Goal: Information Seeking & Learning: Learn about a topic

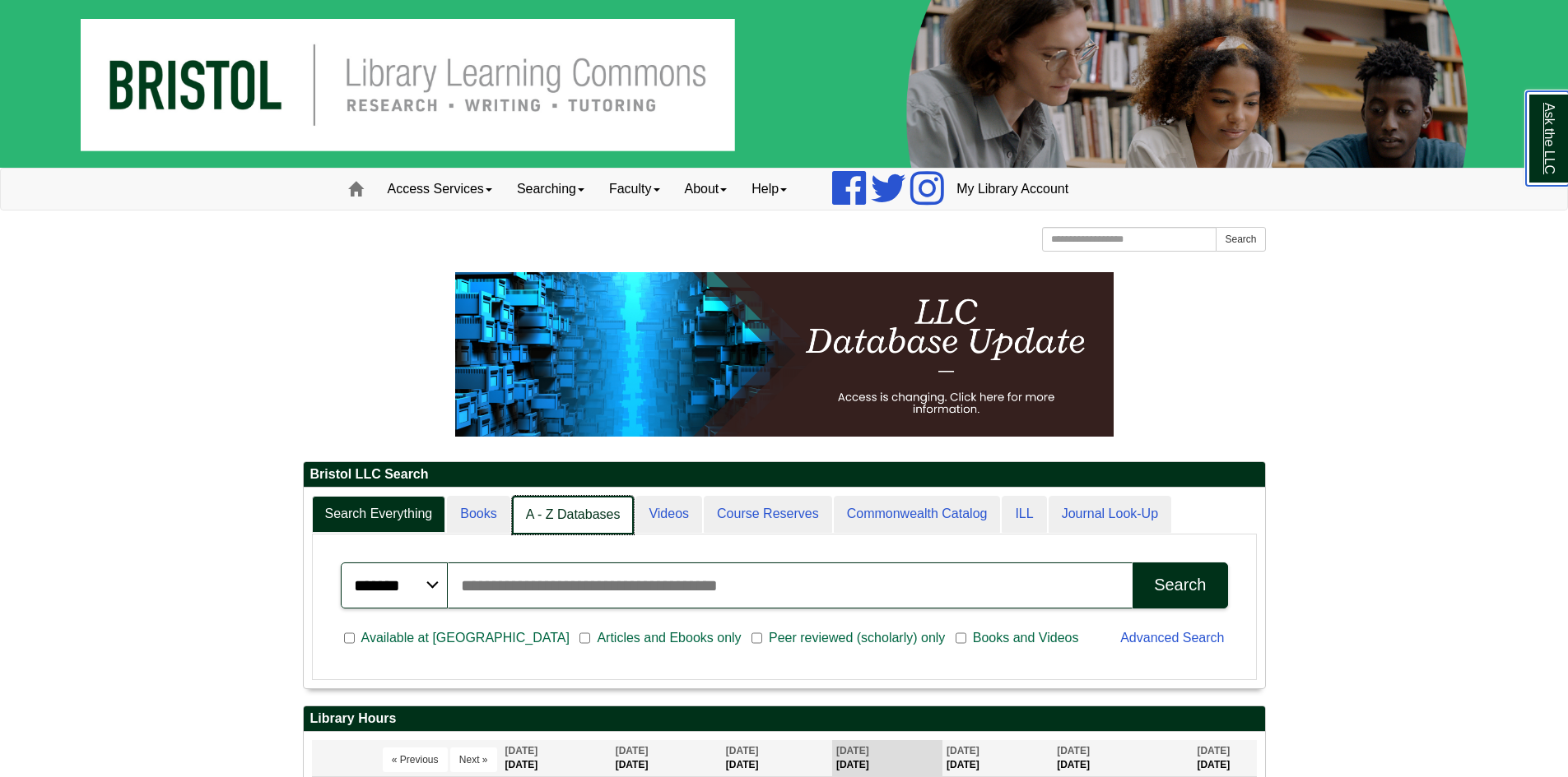
scroll to position [8, 8]
click at [601, 499] on link "A - Z Databases" at bounding box center [573, 515] width 123 height 39
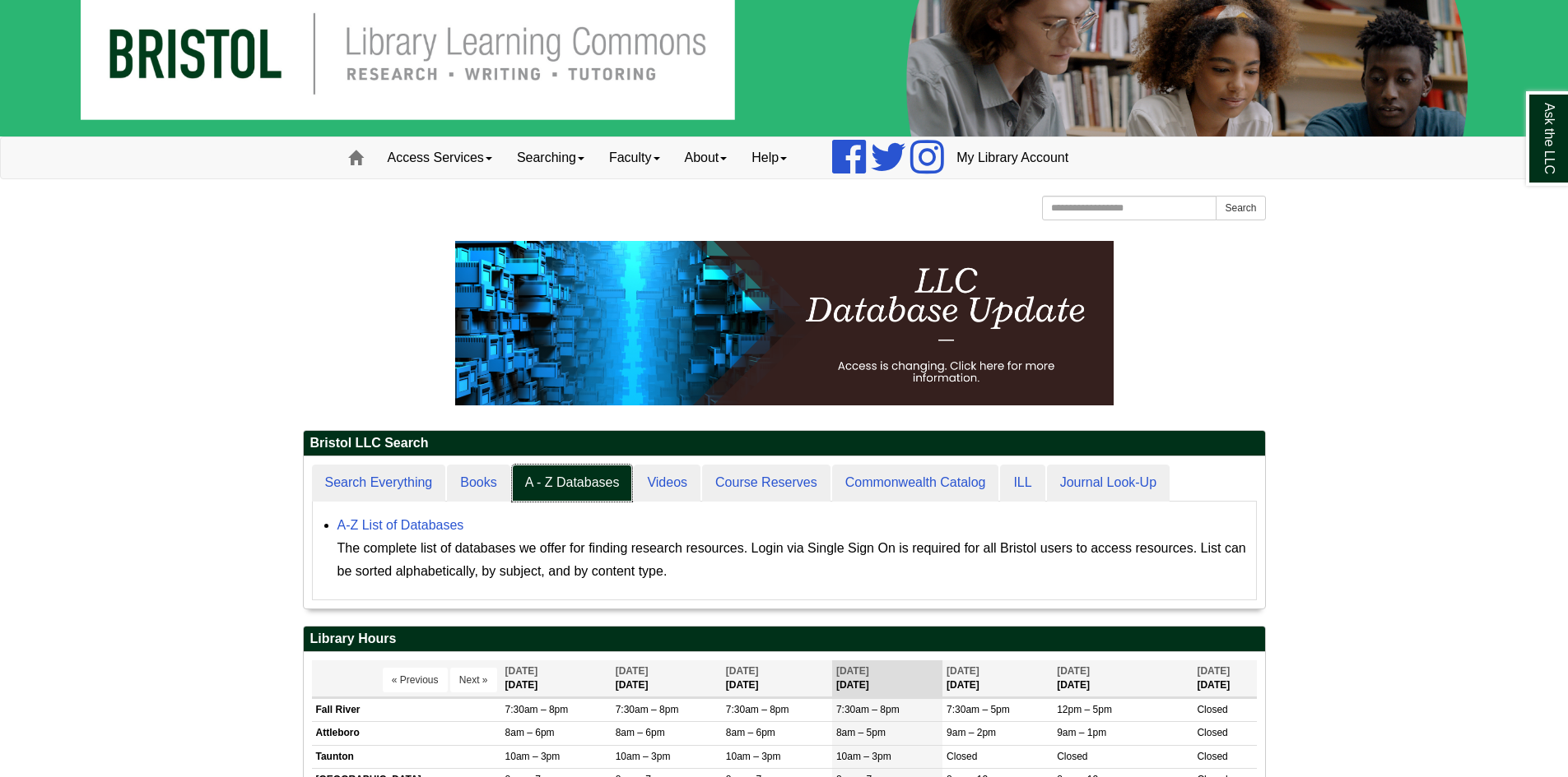
scroll to position [152, 961]
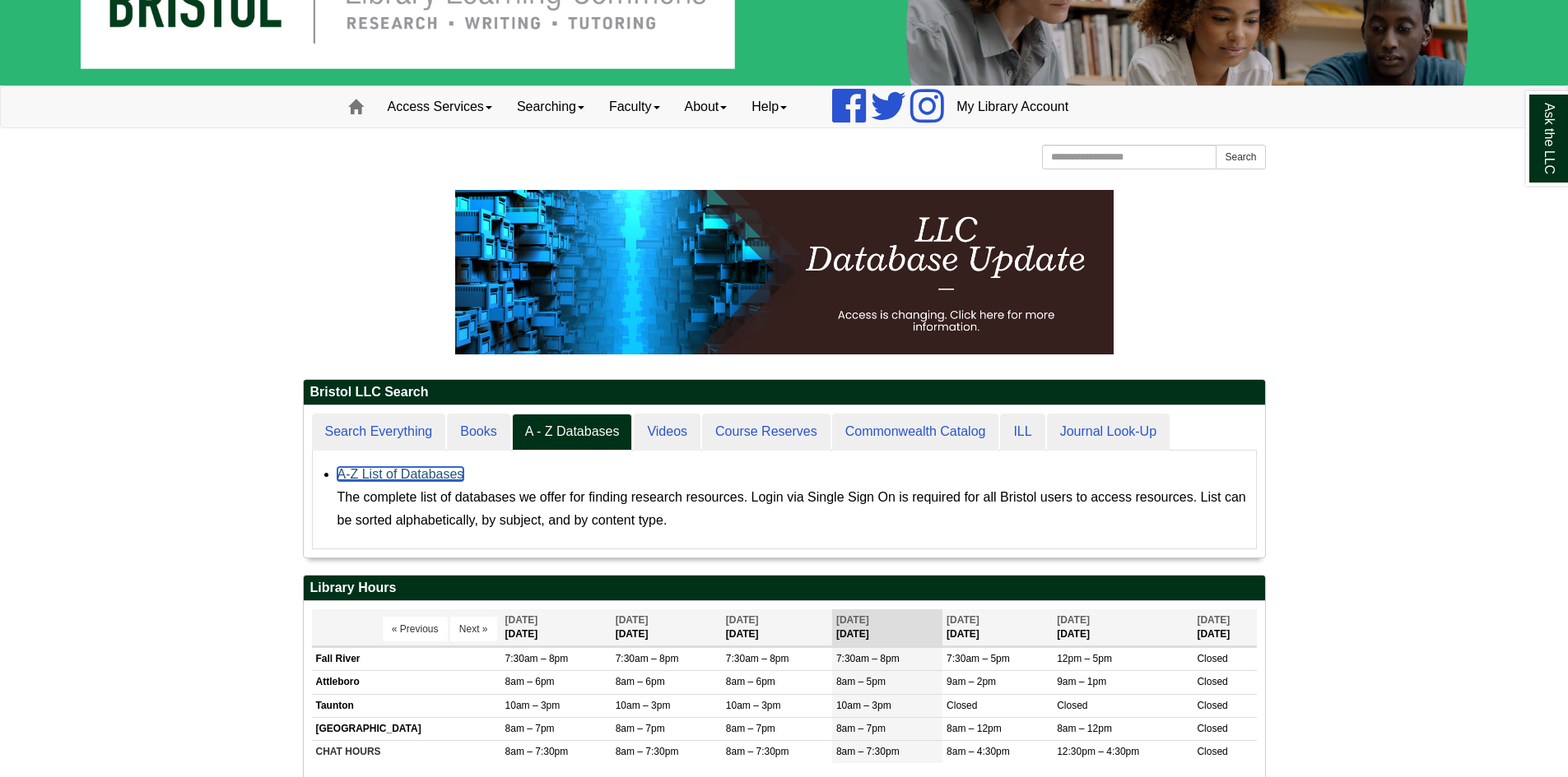
click at [429, 468] on link "A-Z List of Databases" at bounding box center [401, 474] width 127 height 14
click at [1278, 244] on body "Skip to Main Content Toggle navigation Home Access Services Access Services Pol…" at bounding box center [784, 605] width 1568 height 1374
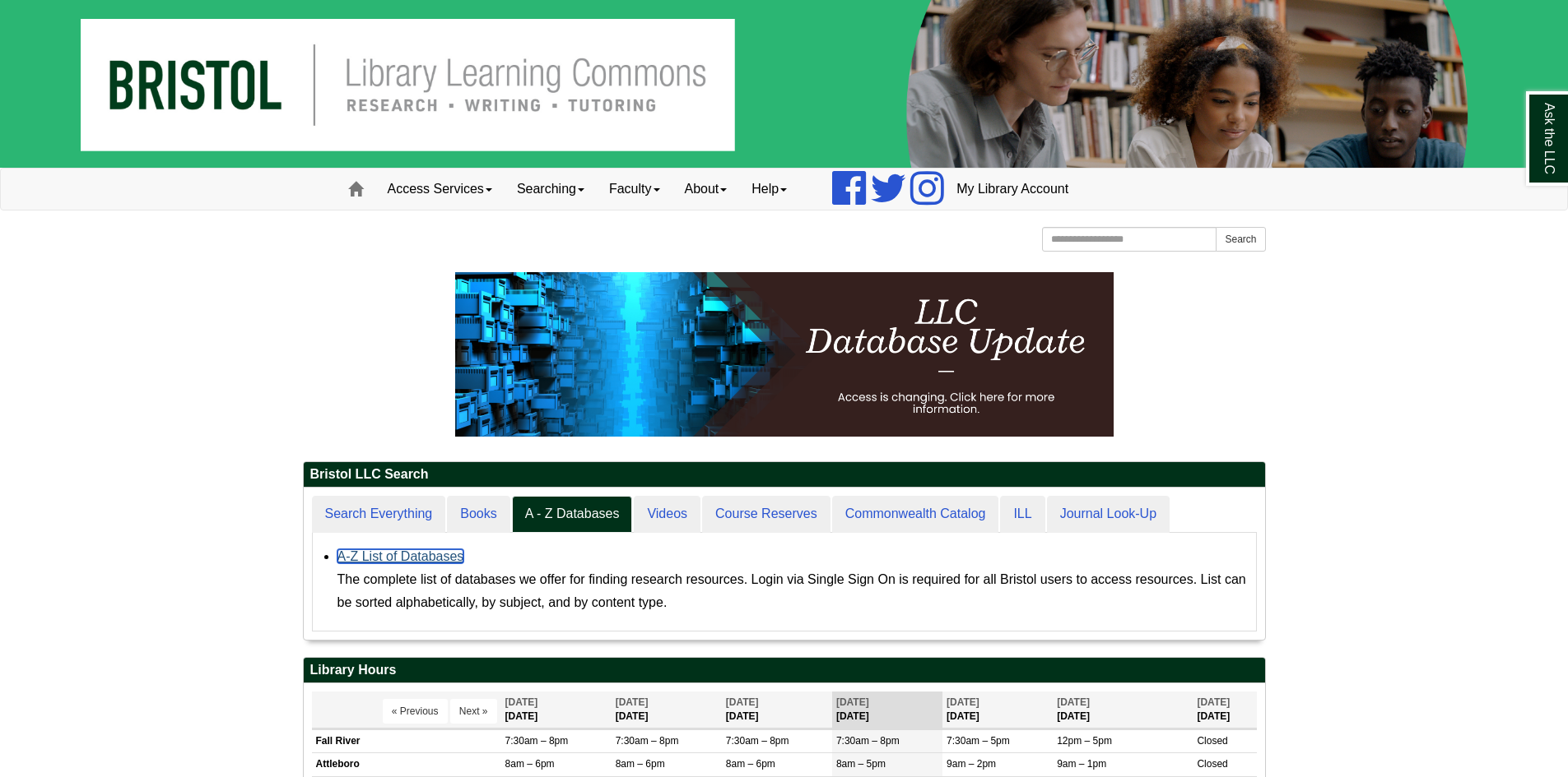
click at [417, 559] on link "A-Z List of Databases" at bounding box center [401, 556] width 127 height 14
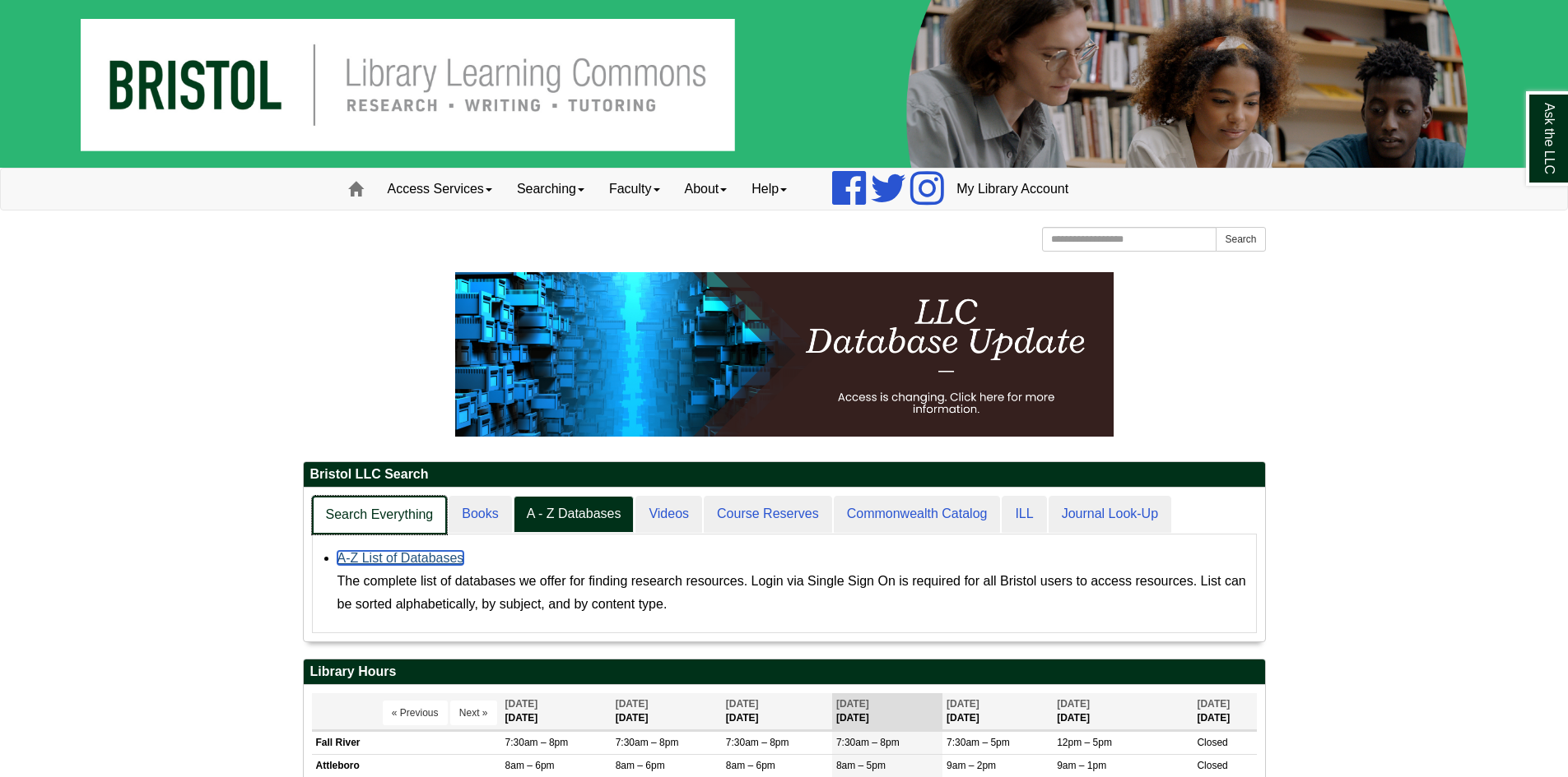
scroll to position [8, 8]
click at [474, 508] on link "Books" at bounding box center [479, 515] width 65 height 39
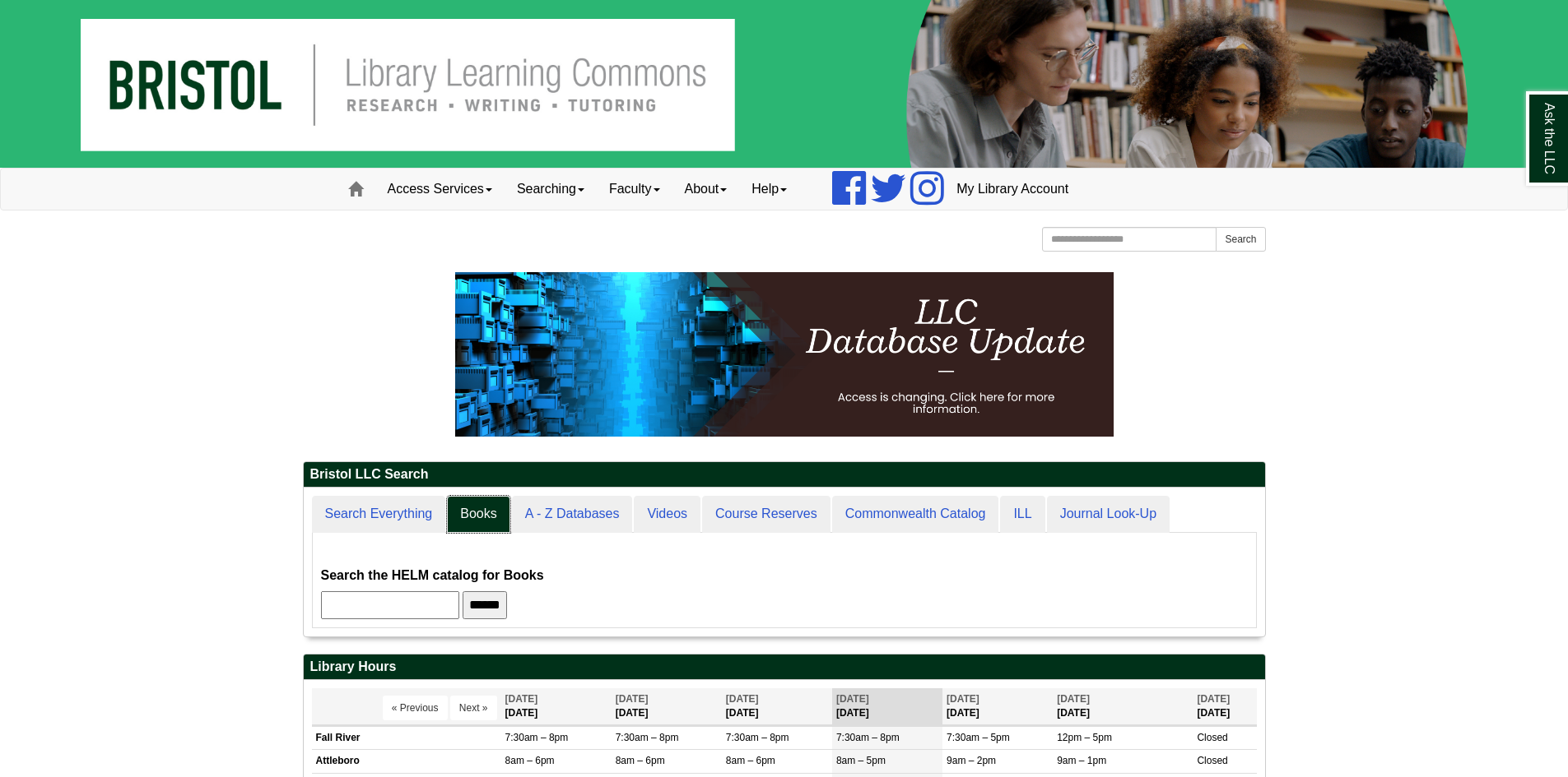
scroll to position [149, 961]
click at [429, 602] on input "text" at bounding box center [390, 606] width 138 height 28
type input "**********"
click at [463, 592] on input "******" at bounding box center [485, 606] width 45 height 28
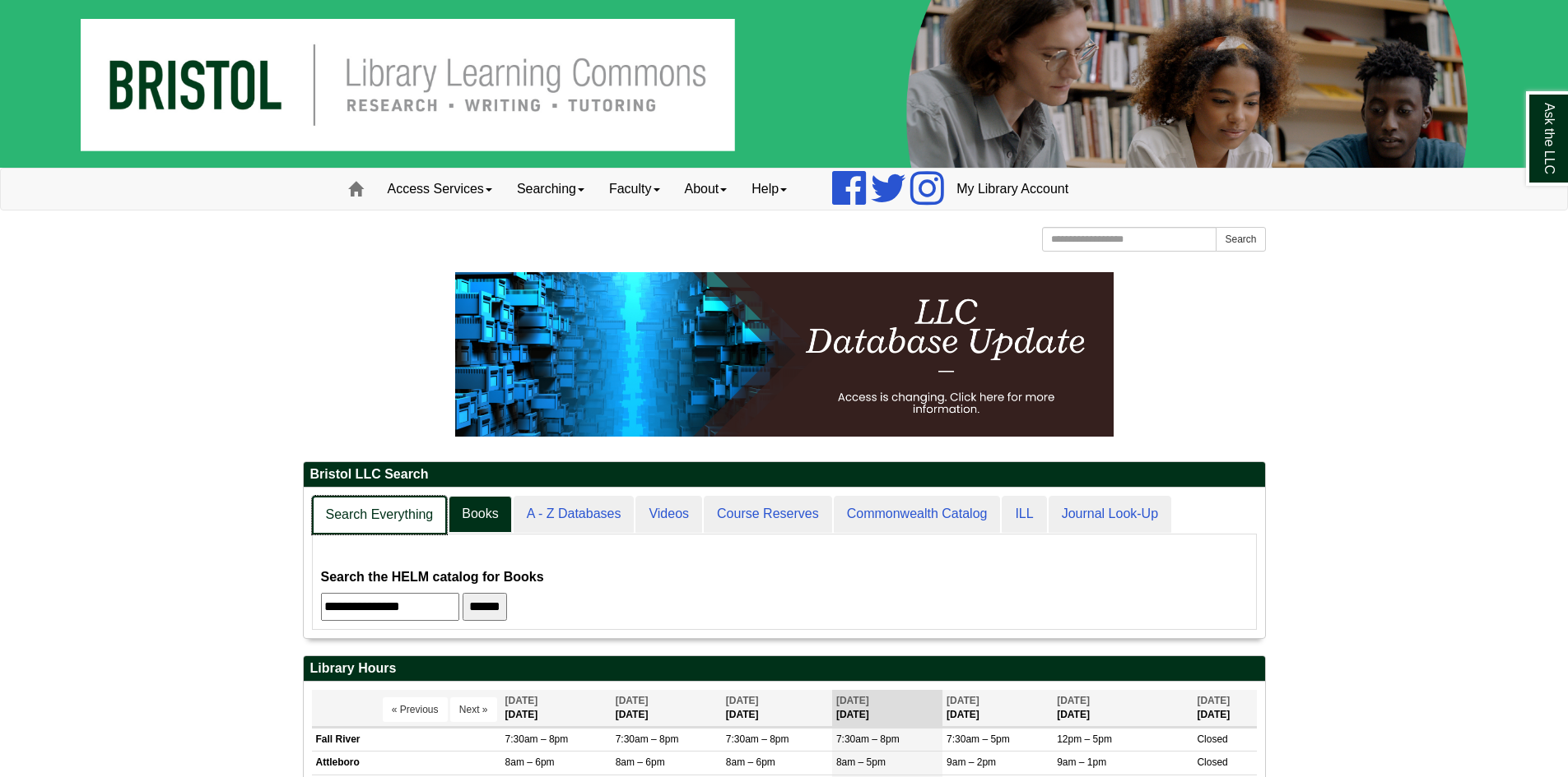
scroll to position [151, 961]
drag, startPoint x: 388, startPoint y: 511, endPoint x: 420, endPoint y: 525, distance: 34.9
click at [388, 511] on link "Search Everything" at bounding box center [380, 515] width 136 height 39
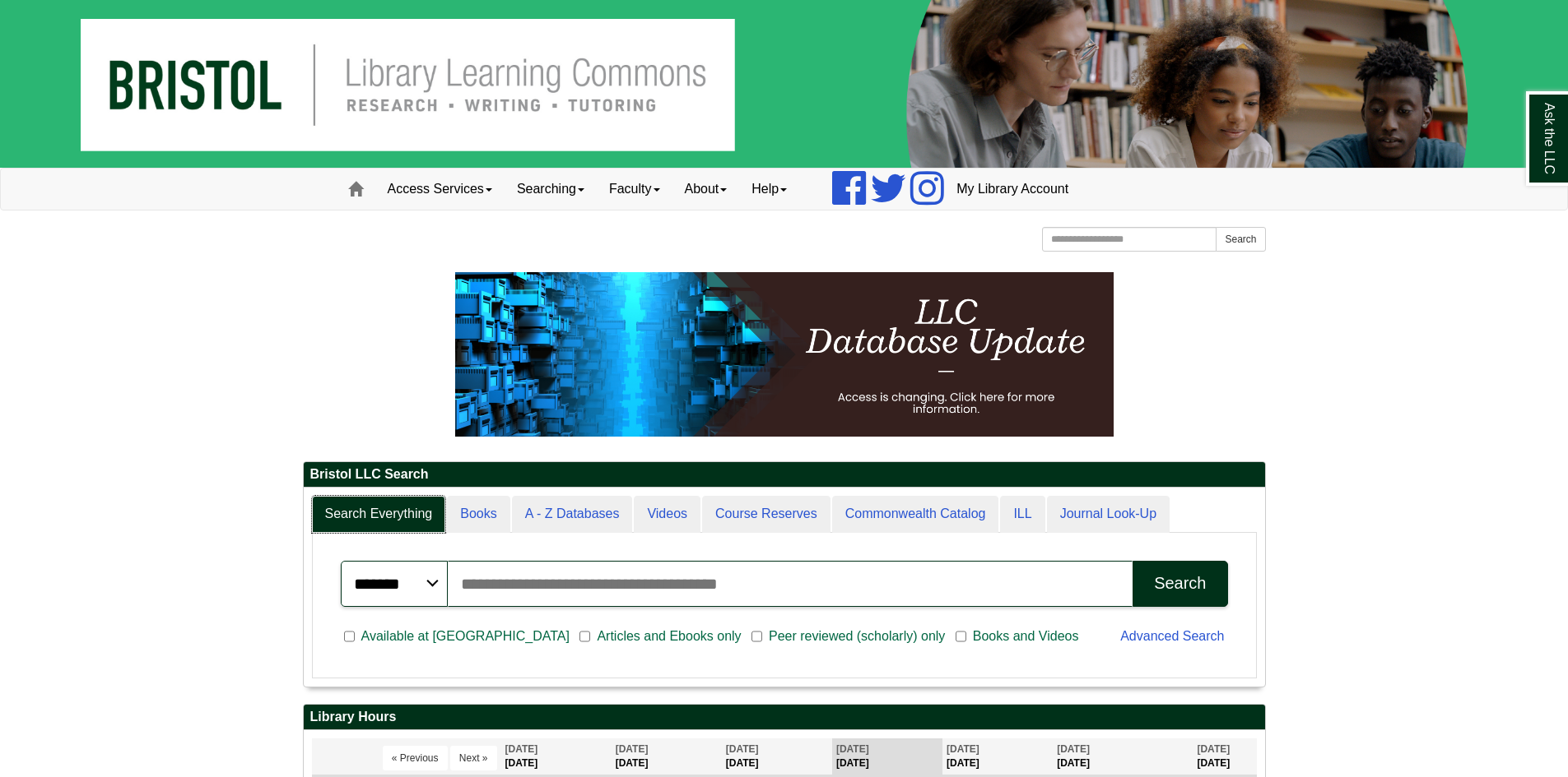
scroll to position [199, 961]
click at [524, 583] on input "Search articles, books, journals & more" at bounding box center [791, 584] width 685 height 46
type input "**********"
click at [1133, 561] on button "Search" at bounding box center [1180, 584] width 94 height 46
click at [311, 337] on p at bounding box center [784, 354] width 963 height 165
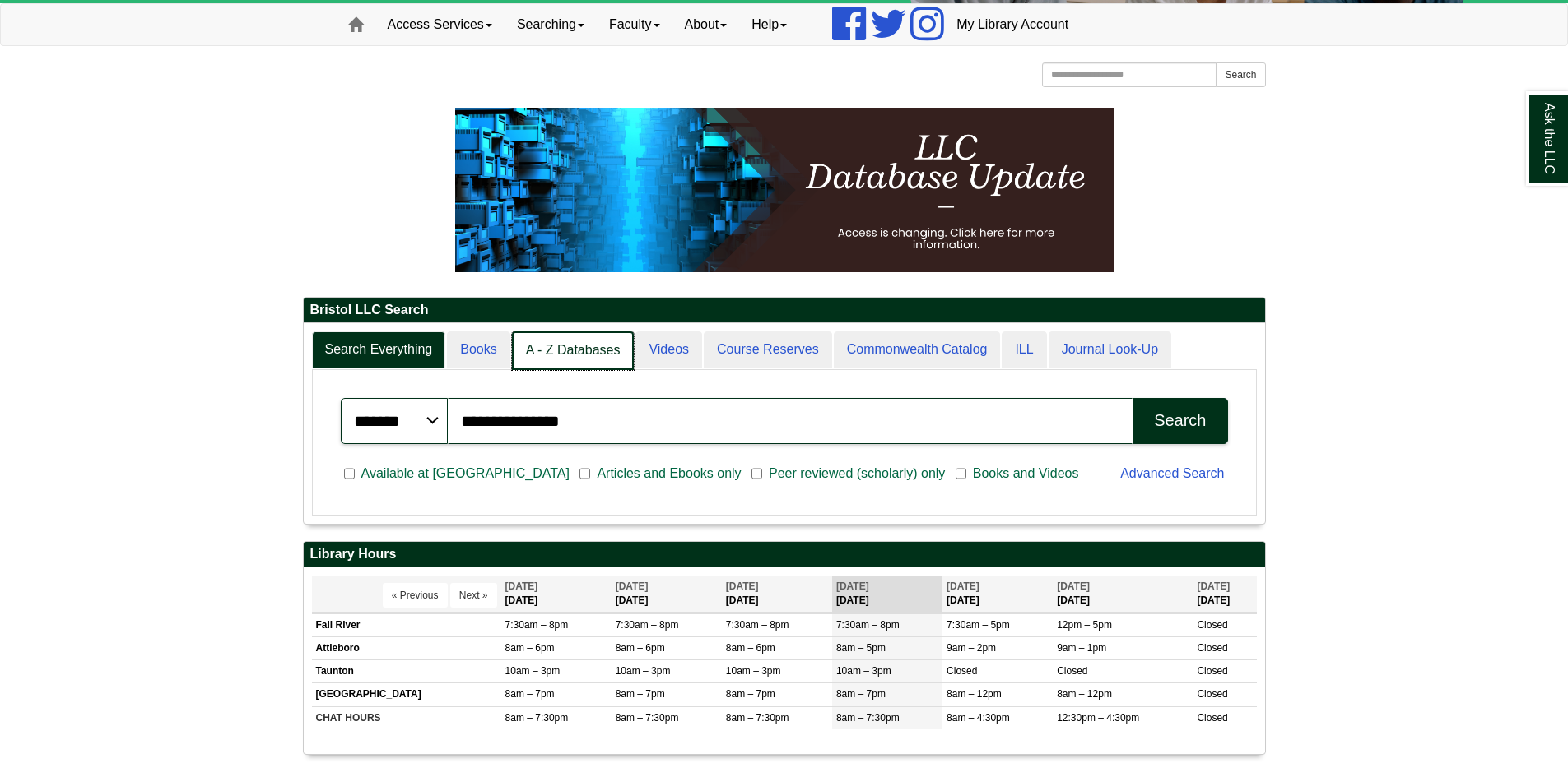
scroll to position [8, 8]
click at [531, 354] on link "A - Z Databases" at bounding box center [573, 351] width 123 height 39
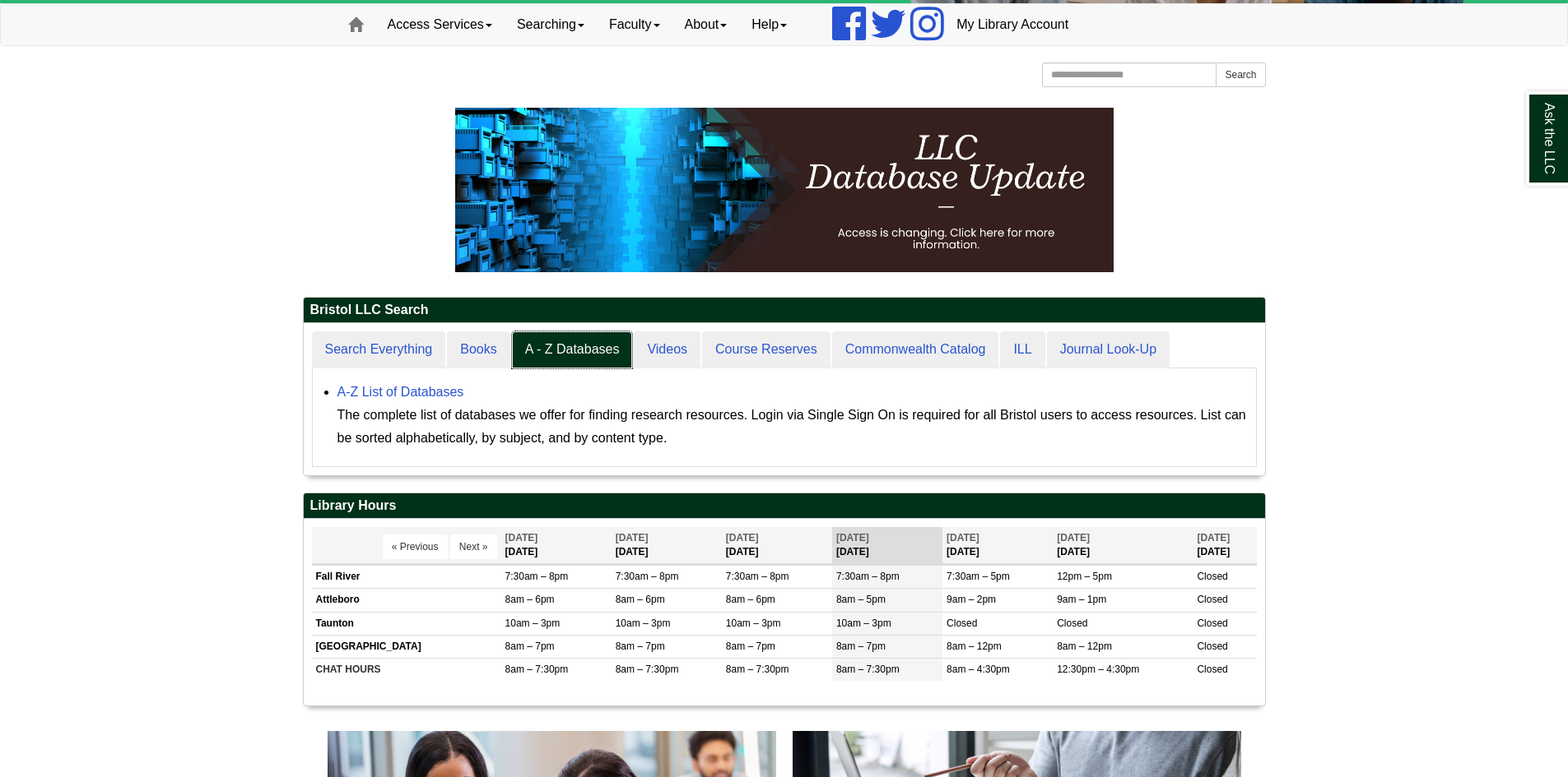
scroll to position [152, 961]
click at [1304, 205] on body "Skip to Main Content Toggle navigation Home Access Services Access Services Pol…" at bounding box center [784, 522] width 1568 height 1374
click at [414, 391] on link "A-Z List of Databases" at bounding box center [401, 391] width 127 height 14
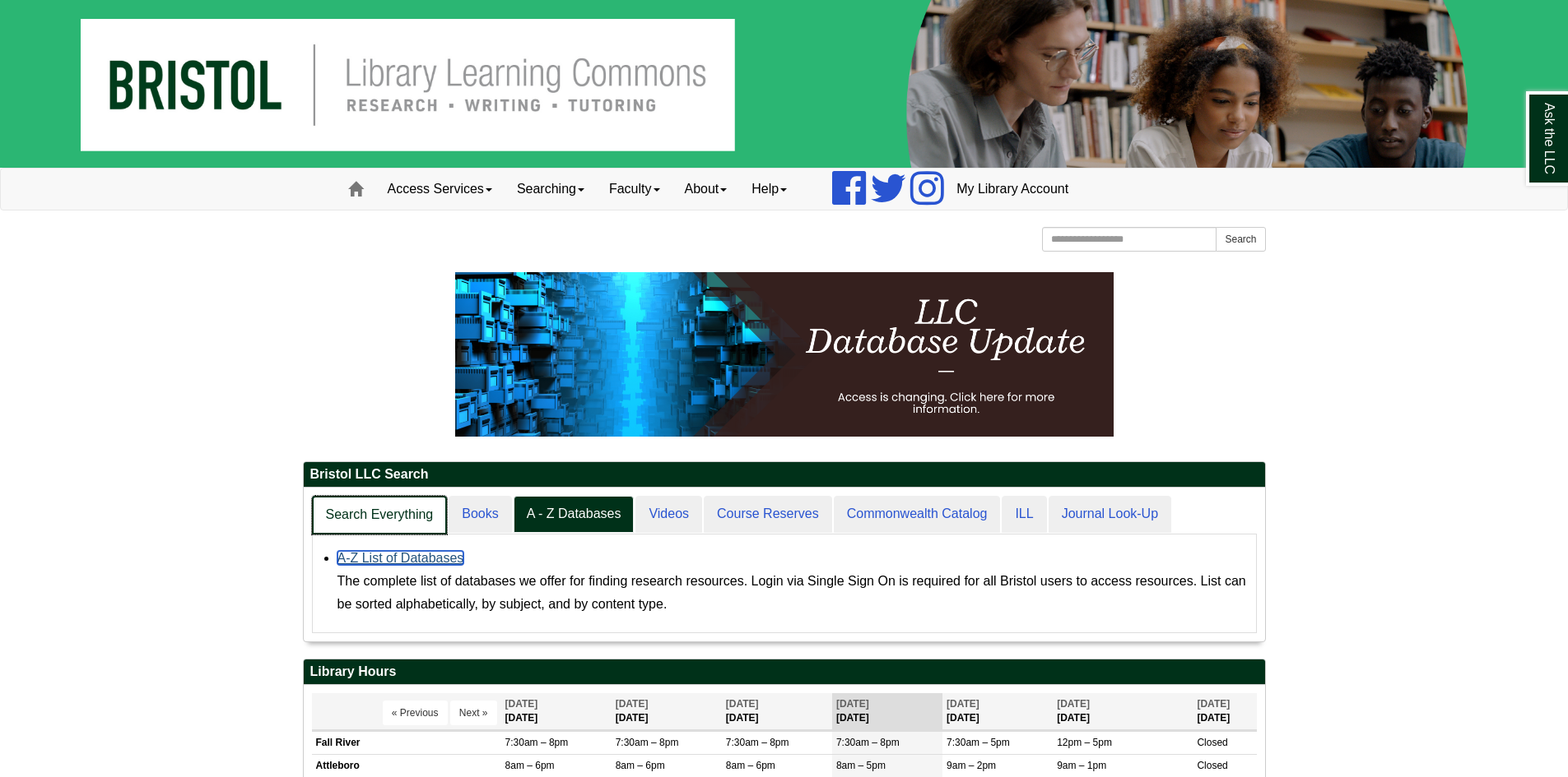
scroll to position [154, 961]
click at [390, 516] on link "Search Everything" at bounding box center [380, 515] width 136 height 39
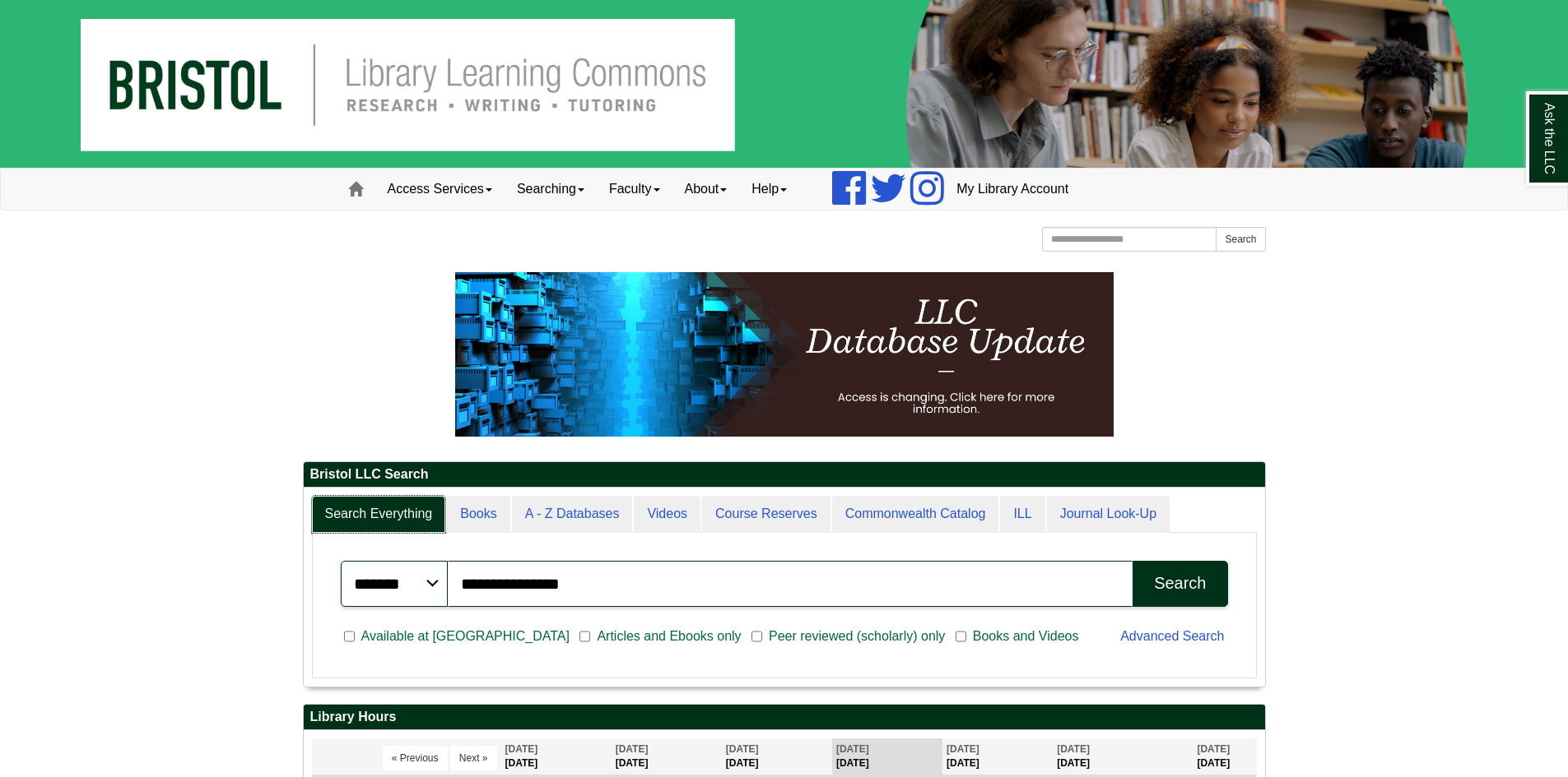
scroll to position [199, 961]
drag, startPoint x: 622, startPoint y: 586, endPoint x: 461, endPoint y: 592, distance: 161.1
click at [461, 592] on input "**********" at bounding box center [791, 584] width 685 height 46
type input "**********"
click at [1133, 561] on button "Search" at bounding box center [1180, 584] width 94 height 46
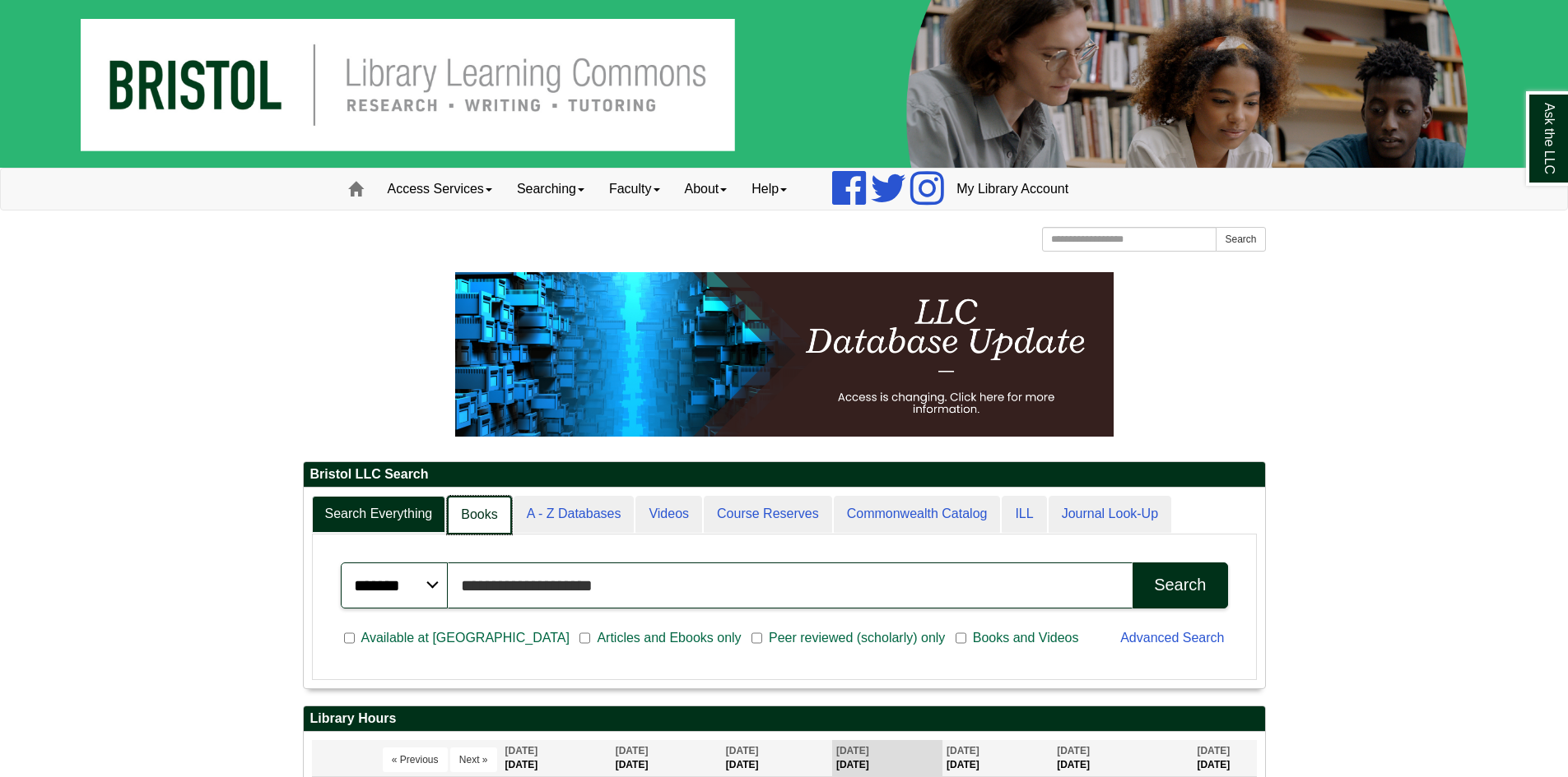
scroll to position [8, 8]
click at [493, 514] on link "Books" at bounding box center [479, 515] width 65 height 39
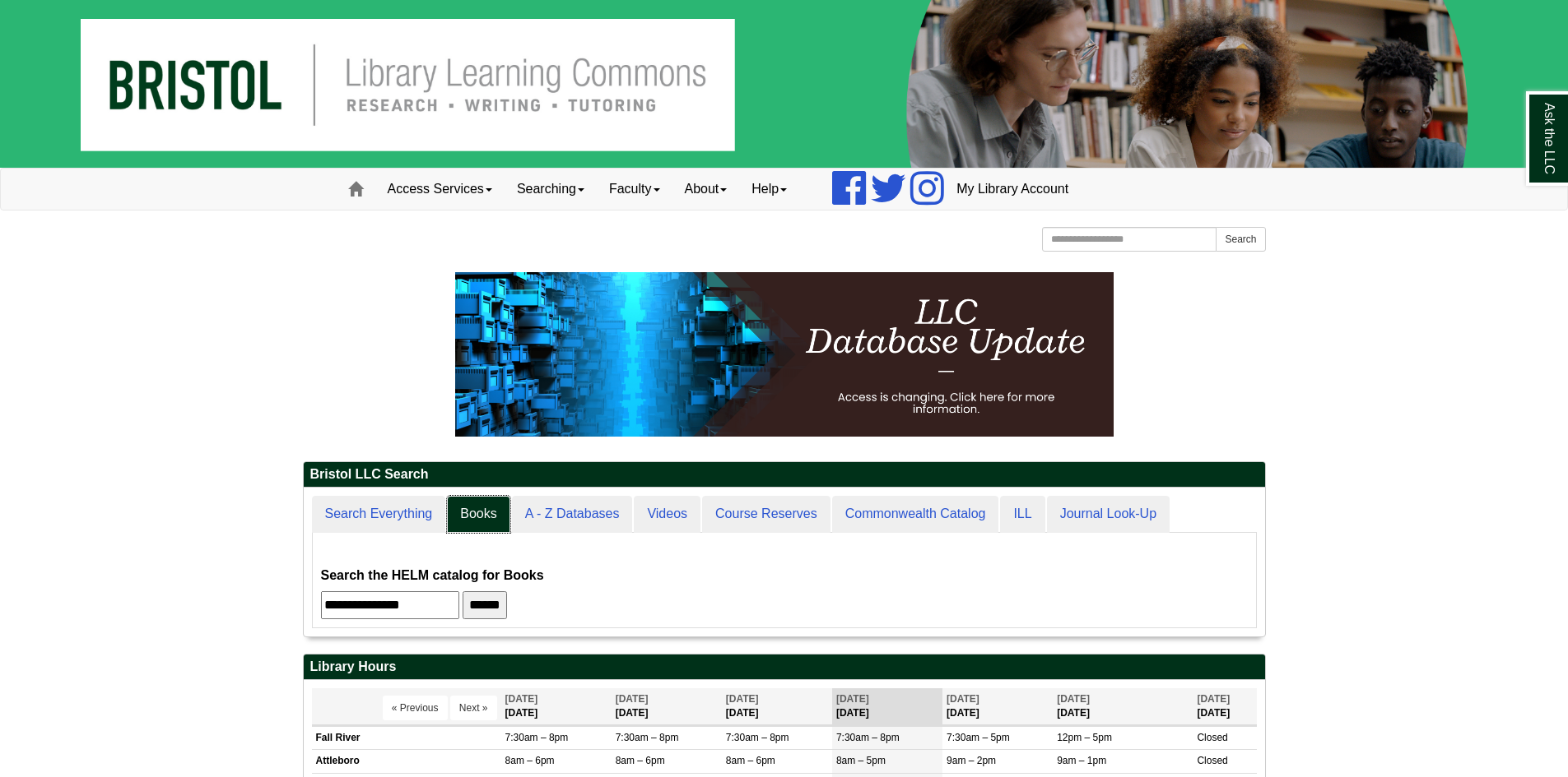
scroll to position [149, 961]
drag, startPoint x: 449, startPoint y: 606, endPoint x: 174, endPoint y: 564, distance: 278.2
click at [127, 589] on body "Skip to Main Content Toggle navigation Home Access Services Access Services Pol…" at bounding box center [784, 685] width 1568 height 1370
paste input "**********"
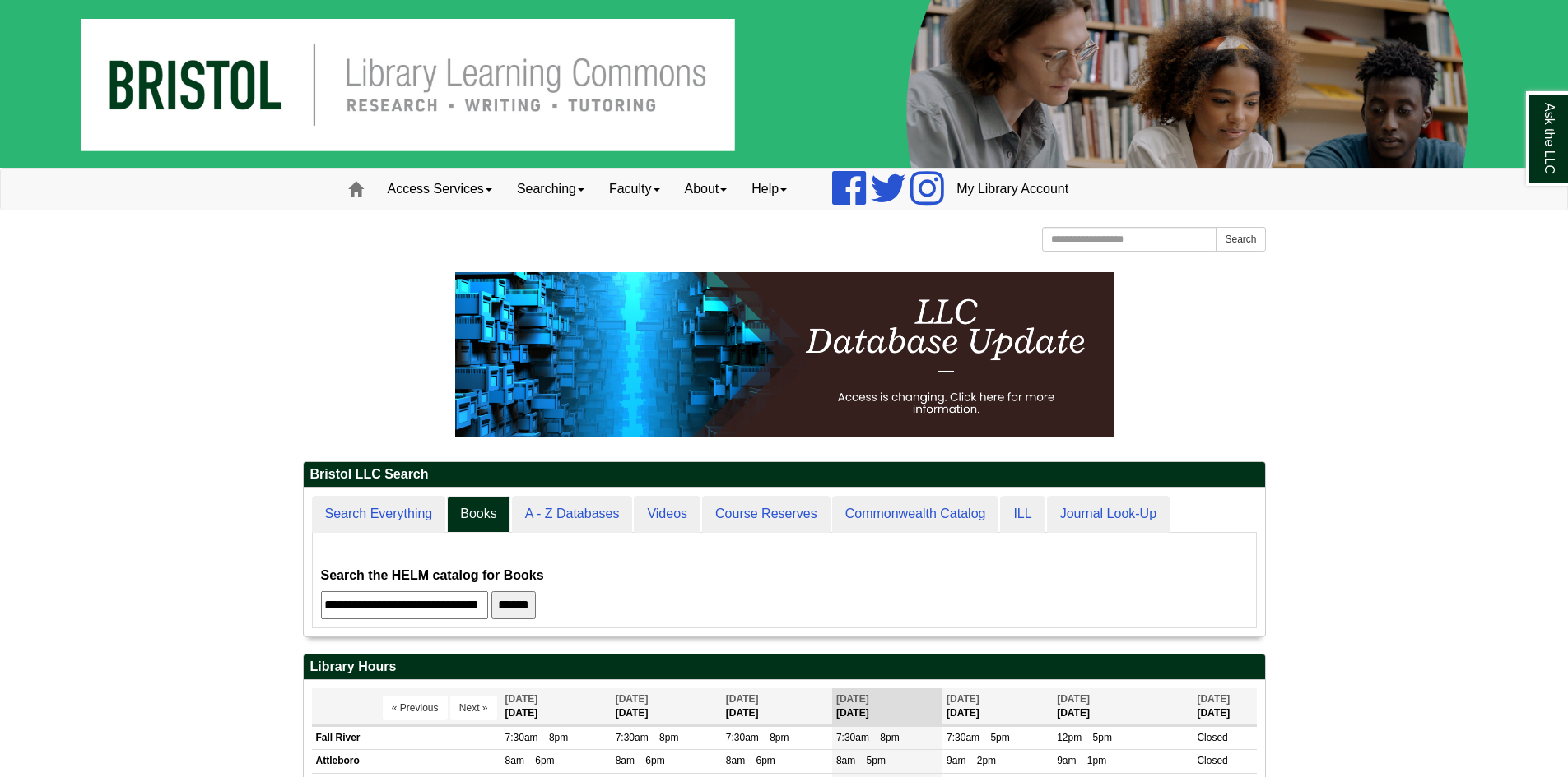
type input "**********"
click at [491, 592] on input "******" at bounding box center [513, 606] width 45 height 28
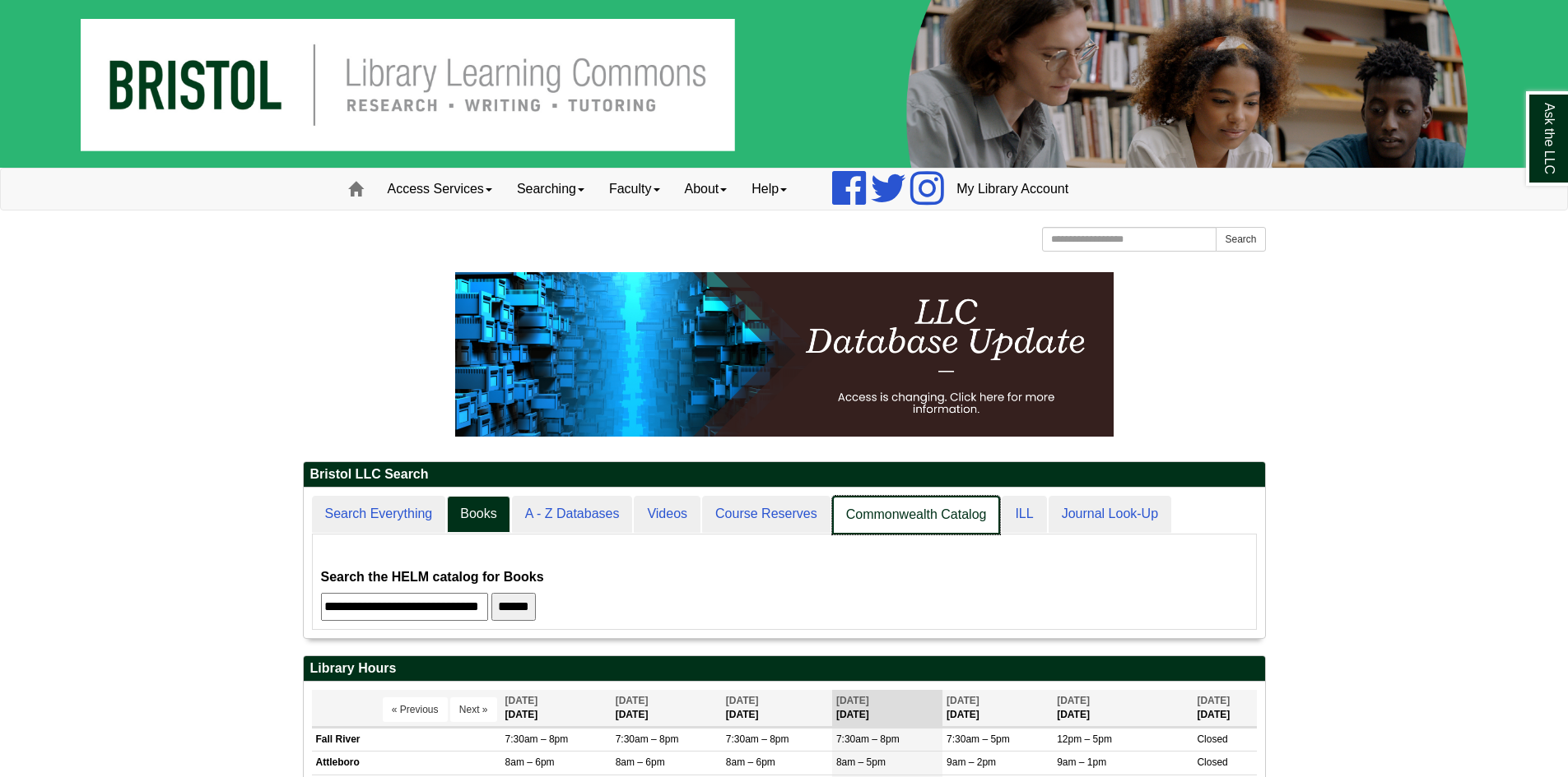
scroll to position [151, 961]
click at [916, 512] on link "Commonwealth Catalog" at bounding box center [916, 515] width 169 height 39
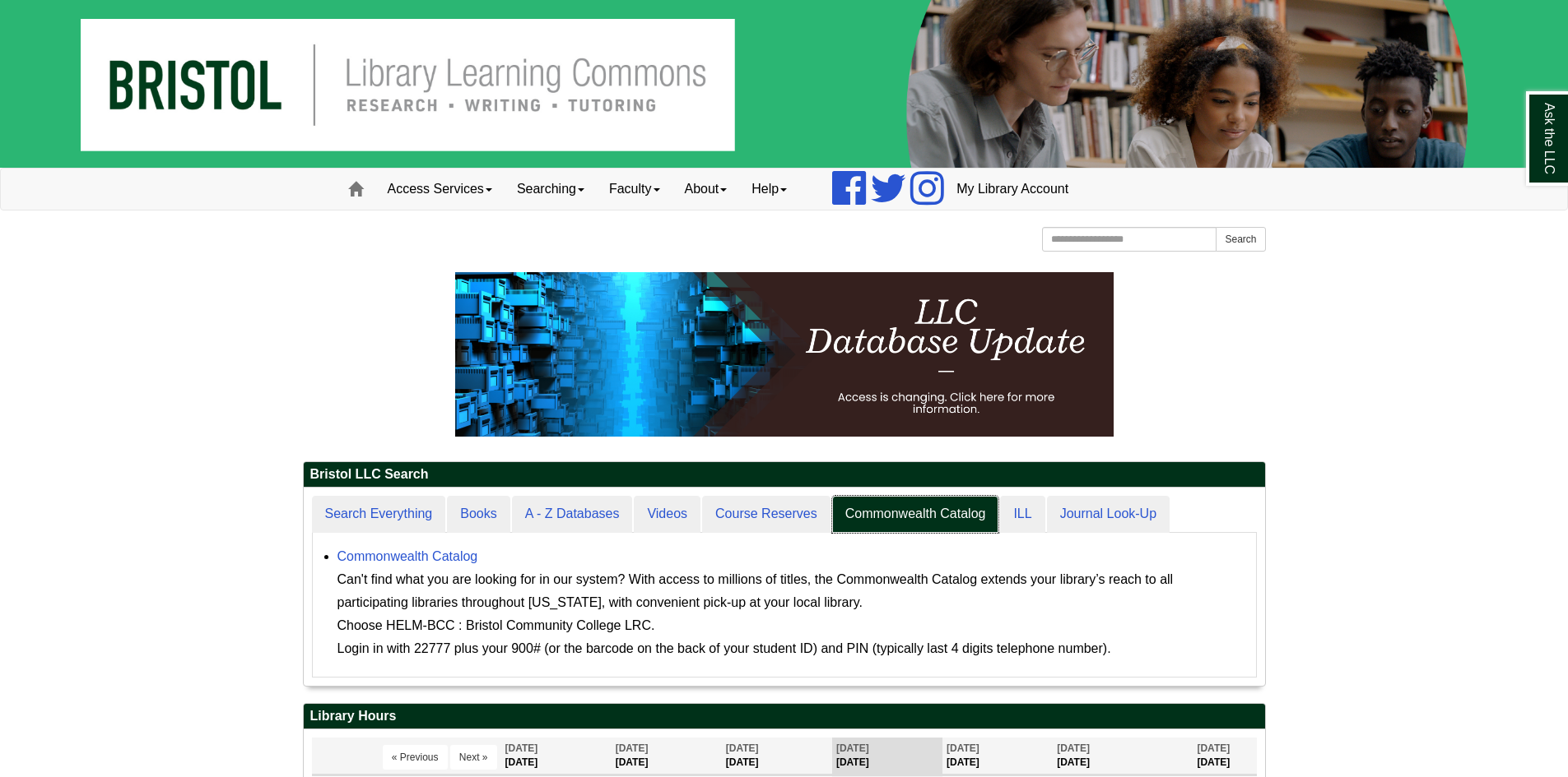
scroll to position [199, 961]
click at [397, 555] on link "Commonwealth Catalog" at bounding box center [408, 556] width 141 height 14
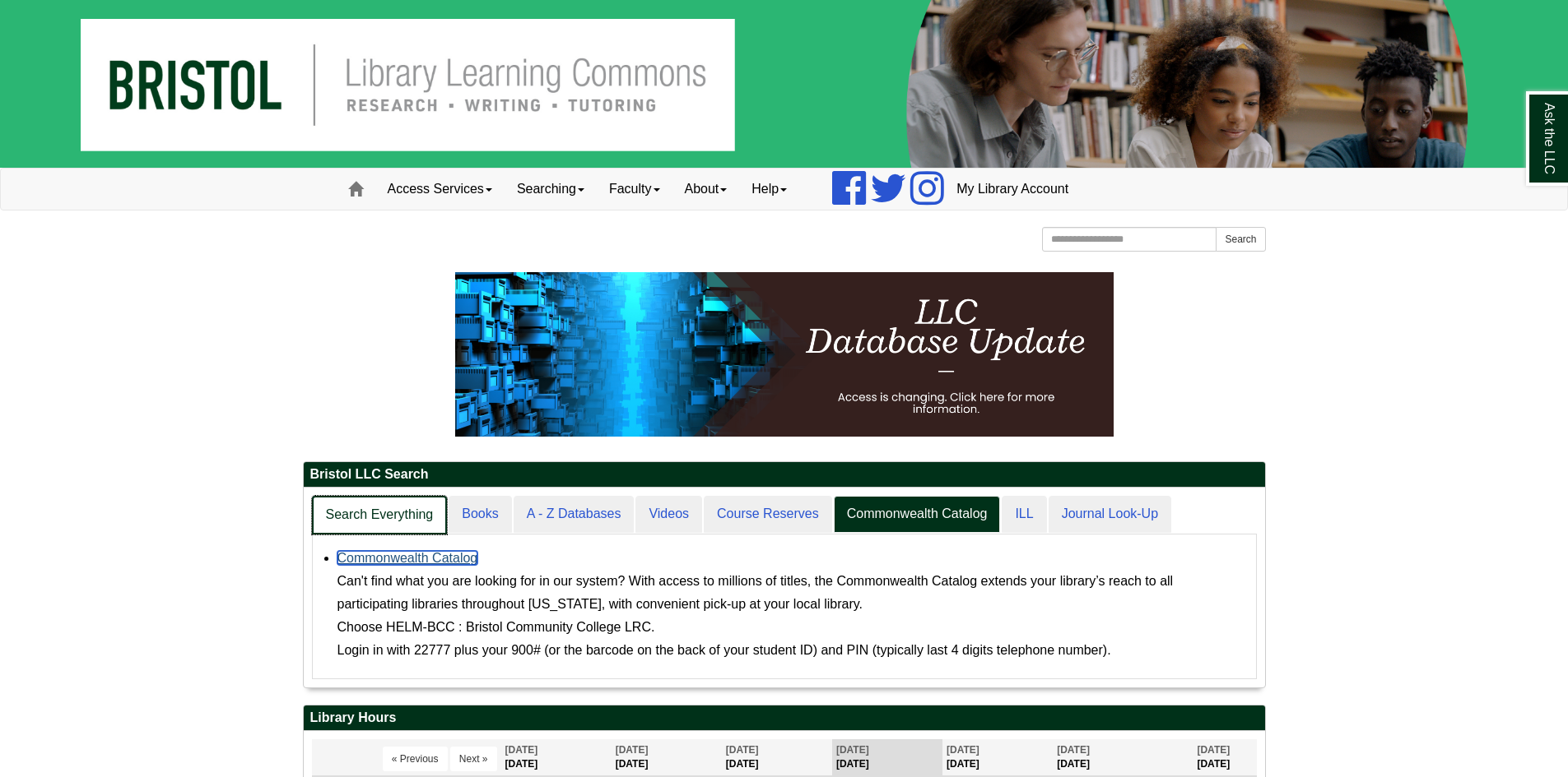
scroll to position [200, 961]
click at [437, 520] on link "Search Everything" at bounding box center [380, 515] width 136 height 39
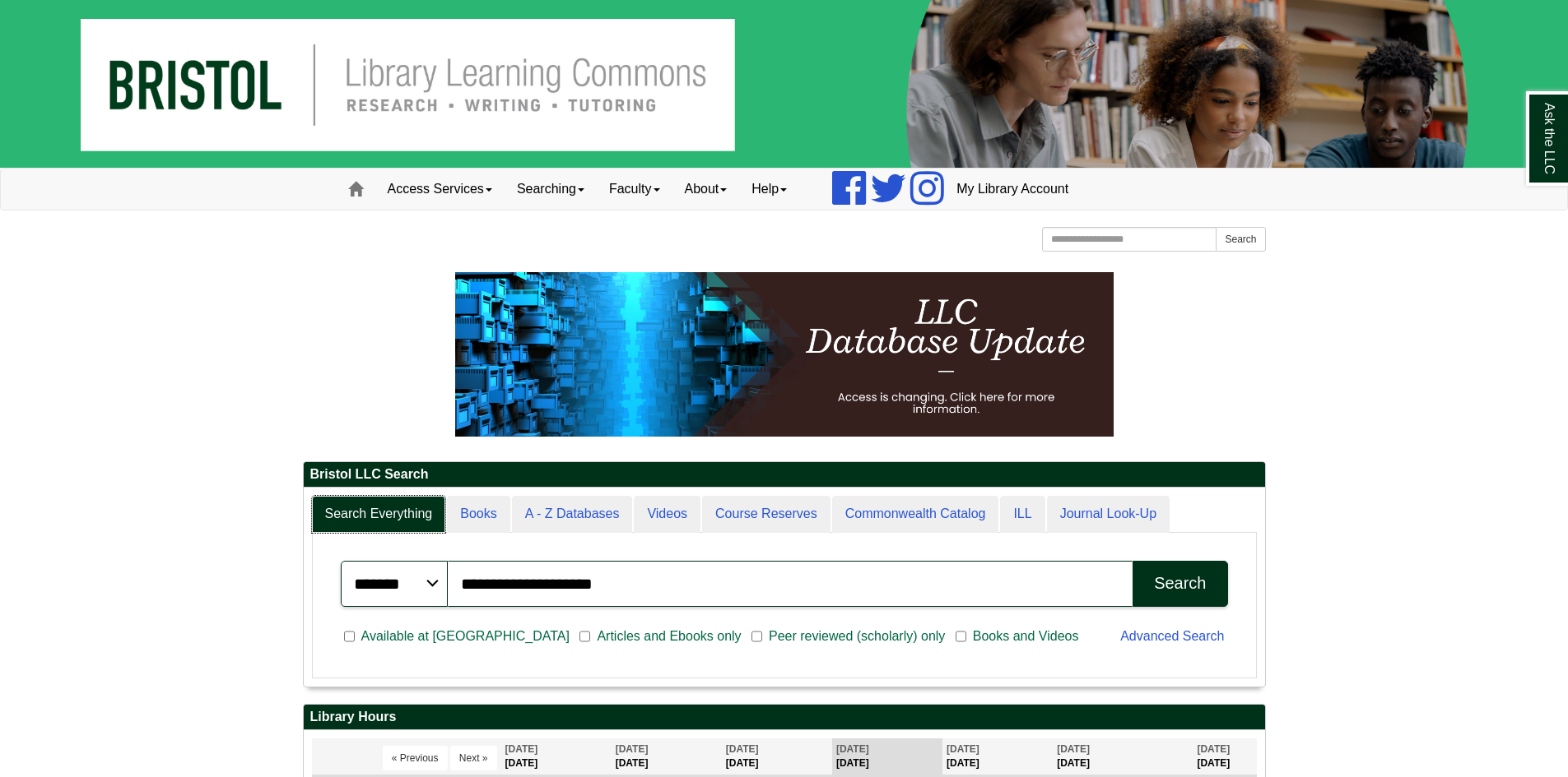
scroll to position [199, 961]
click at [376, 449] on div at bounding box center [784, 367] width 963 height 189
drag, startPoint x: 623, startPoint y: 602, endPoint x: 363, endPoint y: 593, distance: 260.2
click at [326, 594] on div "**********" at bounding box center [784, 605] width 926 height 128
type input "**********"
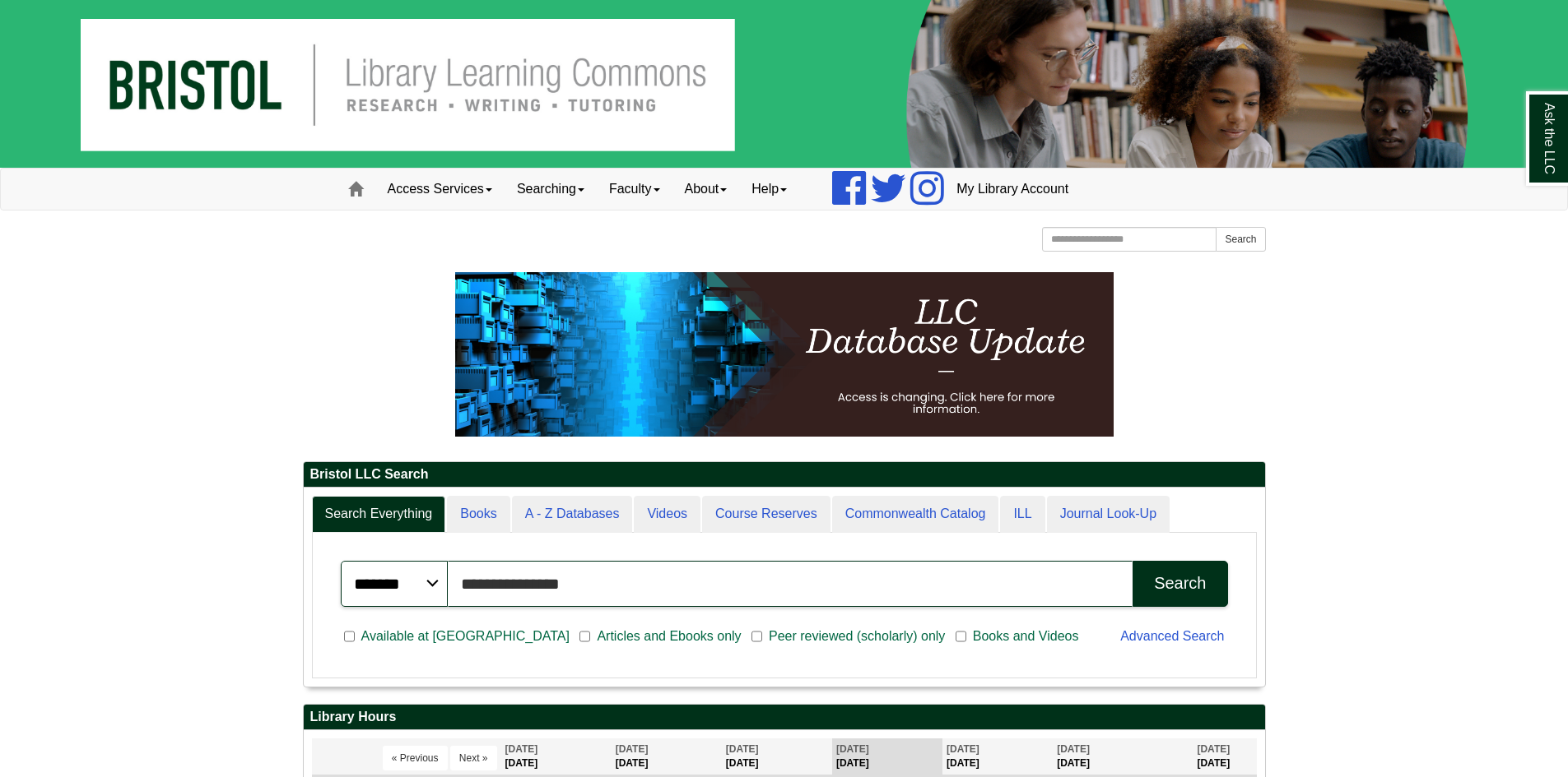
click at [1133, 561] on button "Search" at bounding box center [1180, 584] width 94 height 46
click at [214, 359] on body "Skip to Main Content Toggle navigation Home Access Services Access Services Pol…" at bounding box center [784, 710] width 1568 height 1421
click at [253, 281] on body "Skip to Main Content Toggle navigation Home Access Services Access Services Pol…" at bounding box center [784, 710] width 1568 height 1421
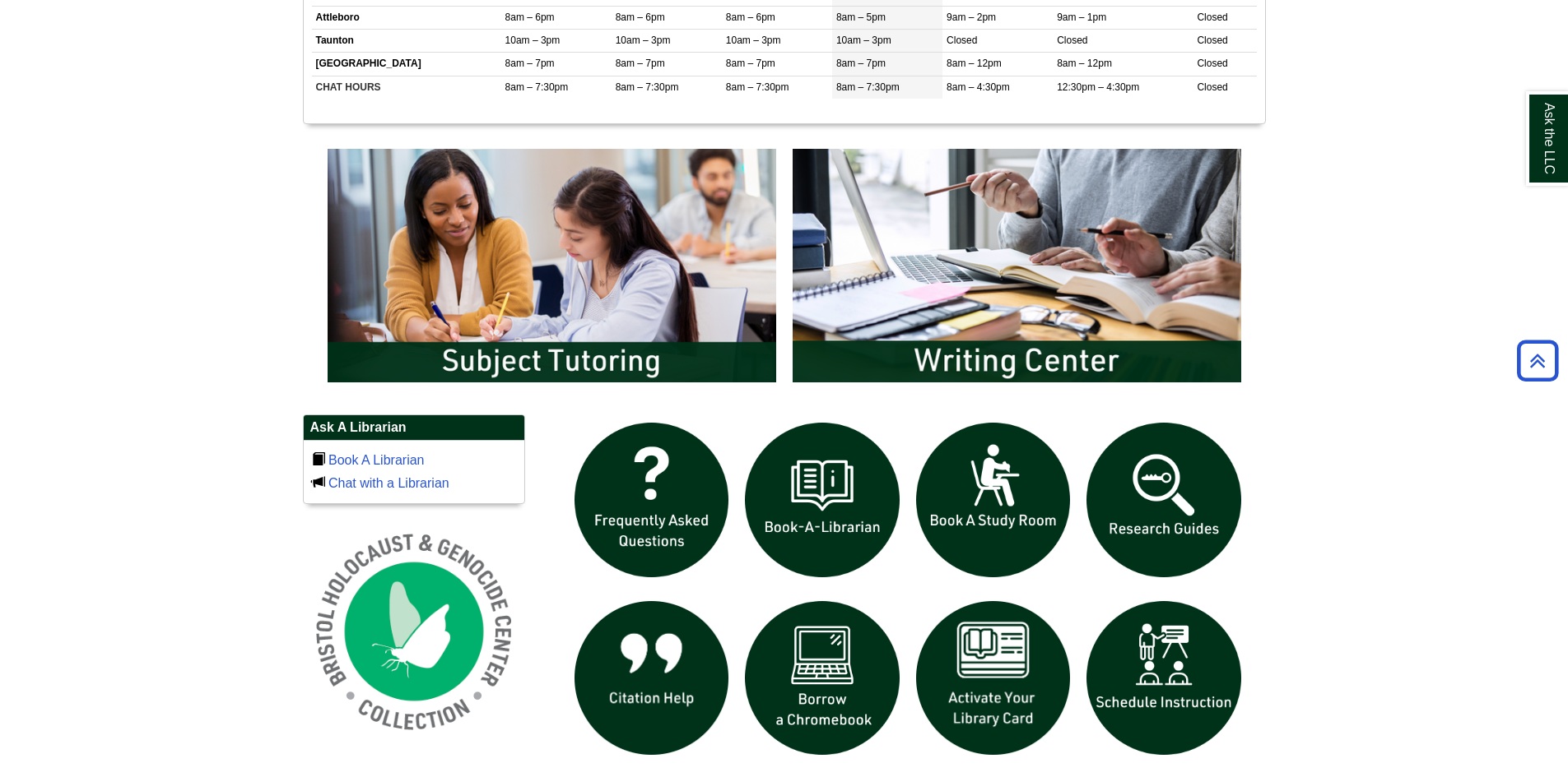
scroll to position [823, 0]
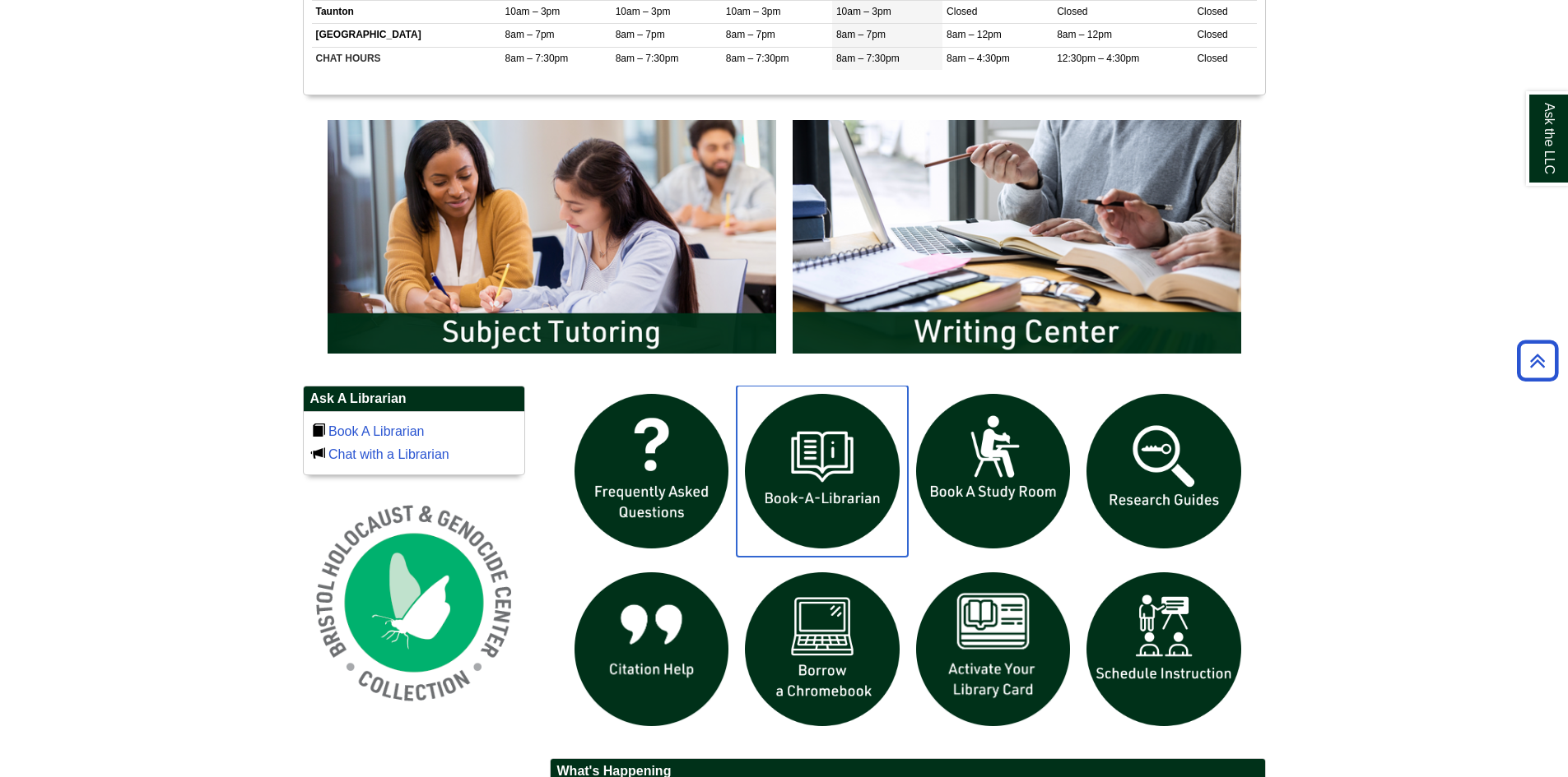
click at [820, 468] on img "slideshow" at bounding box center [822, 471] width 171 height 171
